Goal: Find specific page/section: Locate a particular part of the current website

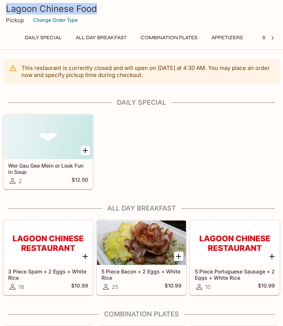
drag, startPoint x: 105, startPoint y: 6, endPoint x: 7, endPoint y: 8, distance: 97.9
click at [7, 8] on h3 "Lagoon Chinese Food" at bounding box center [142, 8] width 272 height 11
copy h3 "Lagoon Chinese Food"
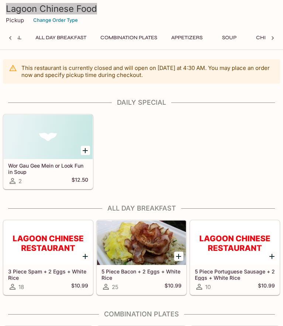
scroll to position [0, 3]
